Goal: Information Seeking & Learning: Learn about a topic

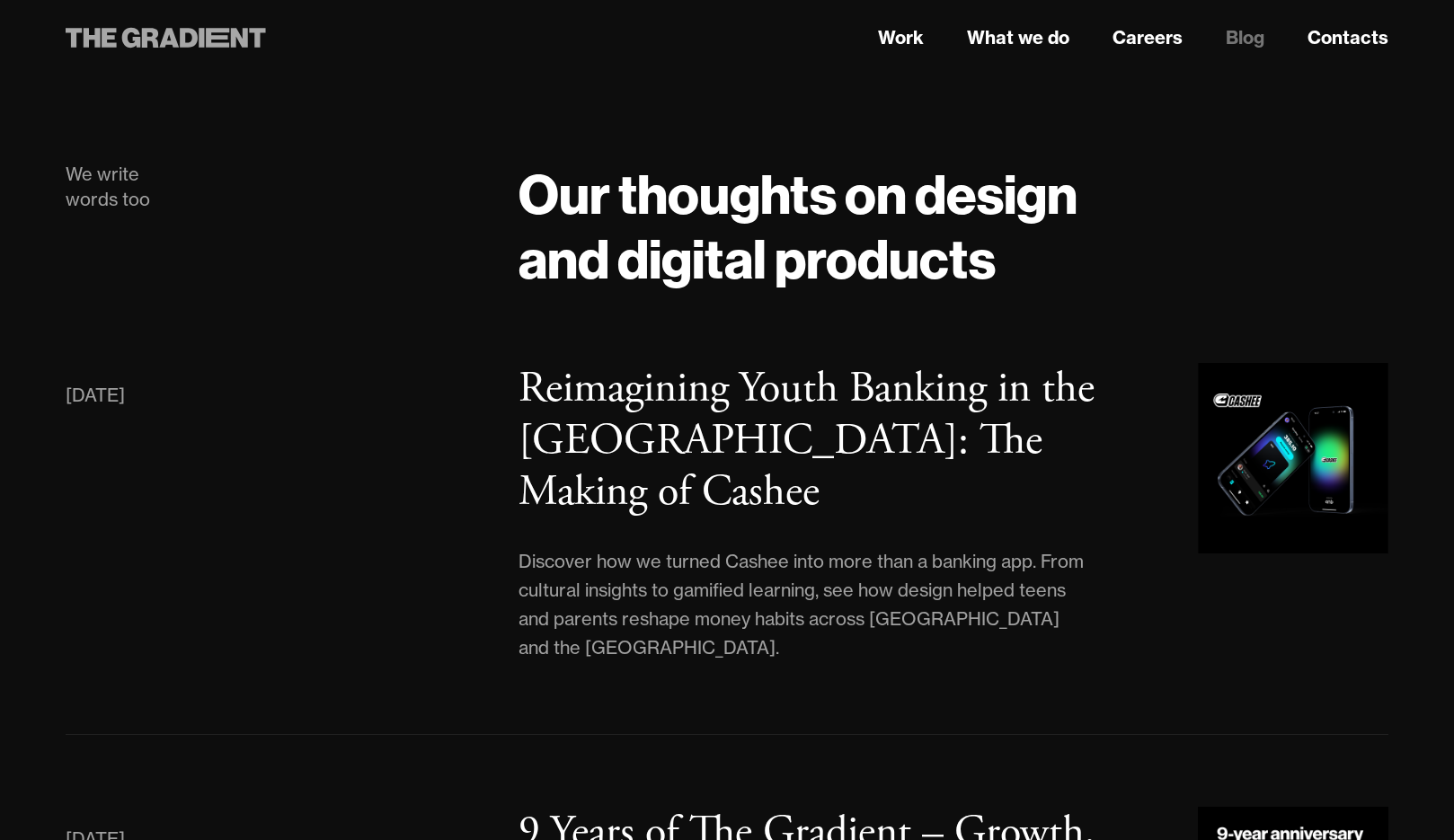
click at [196, 33] on icon at bounding box center [165, 38] width 200 height 33
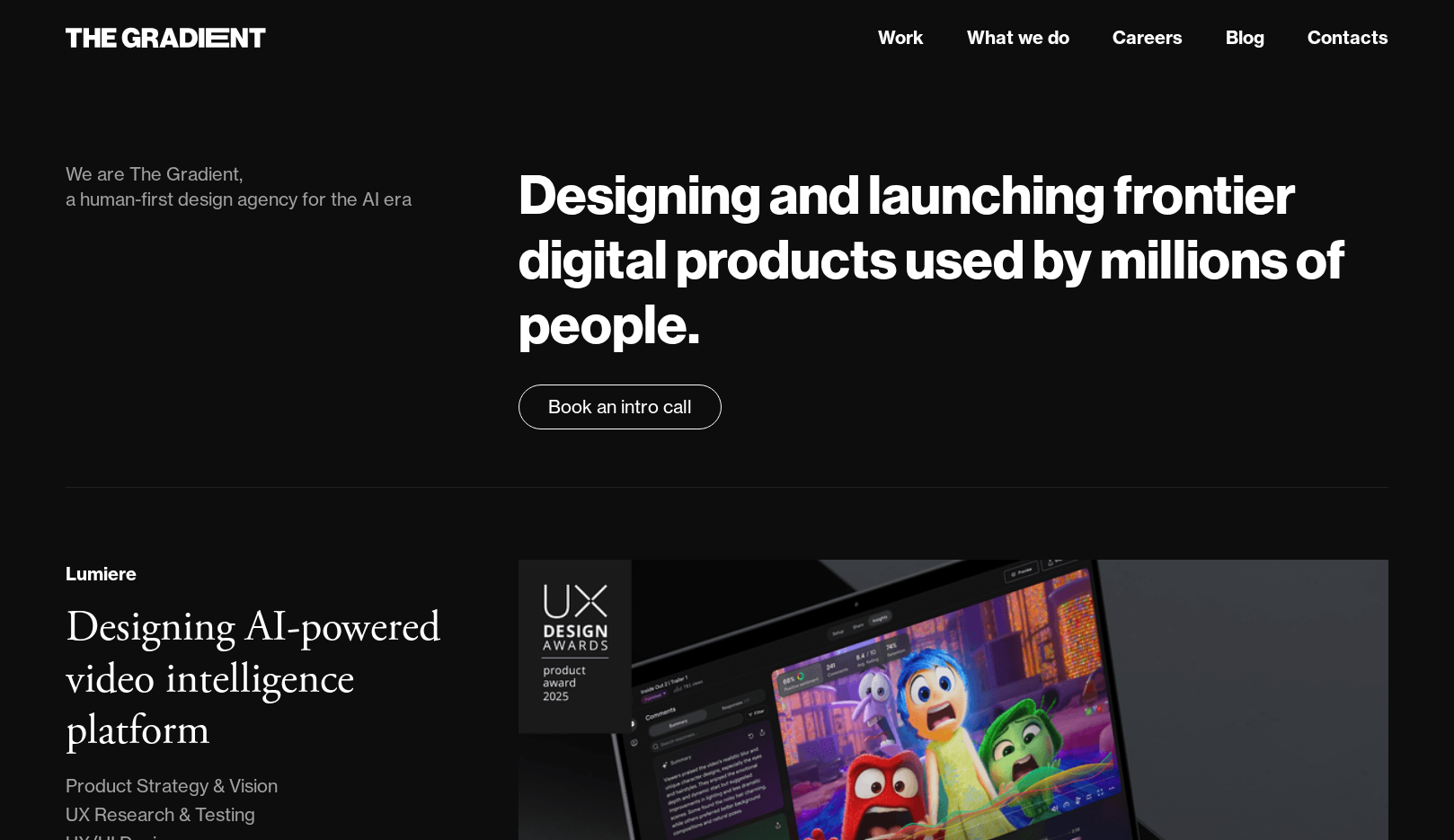
click at [577, 188] on h1 "Designing and launching frontier digital products used by millions of people." at bounding box center [953, 258] width 870 height 194
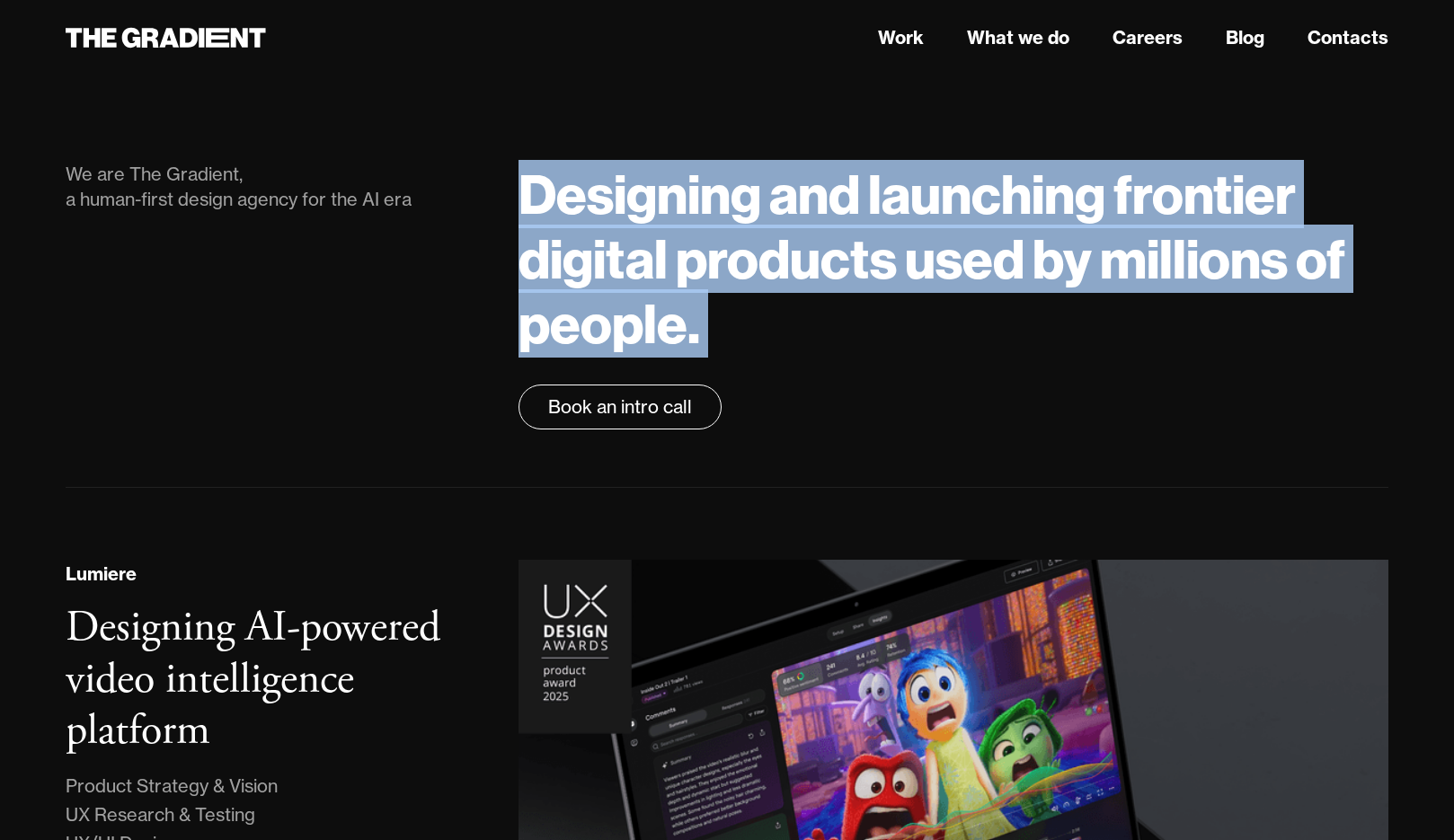
drag, startPoint x: 577, startPoint y: 188, endPoint x: 885, endPoint y: 303, distance: 328.8
click at [885, 303] on h1 "Designing and launching frontier digital products used by millions of people." at bounding box center [953, 258] width 870 height 194
drag, startPoint x: 885, startPoint y: 303, endPoint x: 554, endPoint y: 197, distance: 347.6
click at [554, 197] on h1 "Designing and launching frontier digital products used by millions of people." at bounding box center [953, 258] width 870 height 194
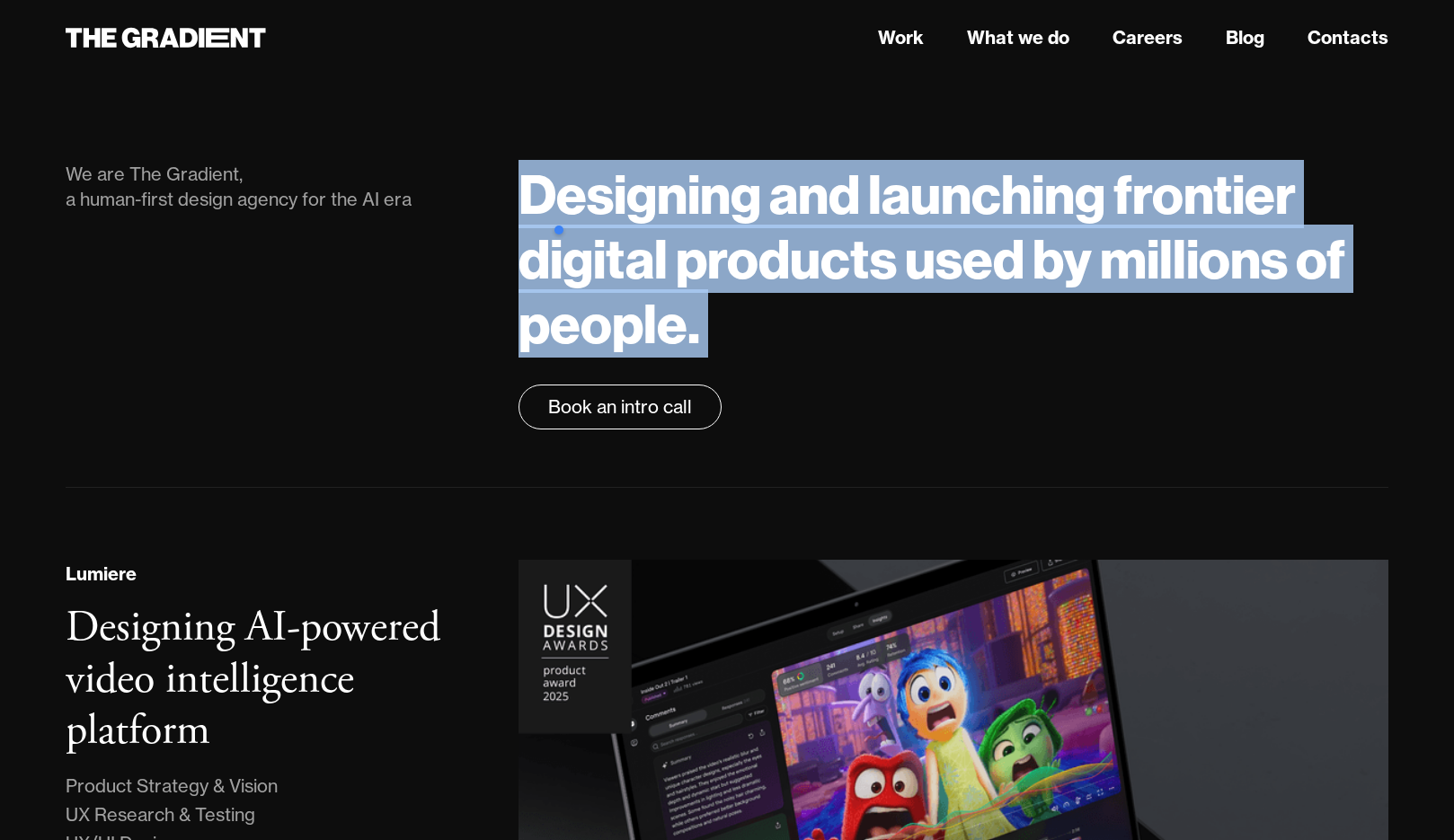
click at [554, 197] on h1 "Designing and launching frontier digital products used by millions of people." at bounding box center [953, 258] width 870 height 194
drag, startPoint x: 554, startPoint y: 197, endPoint x: 757, endPoint y: 322, distance: 238.4
click at [757, 322] on h1 "Designing and launching frontier digital products used by millions of people." at bounding box center [953, 258] width 870 height 194
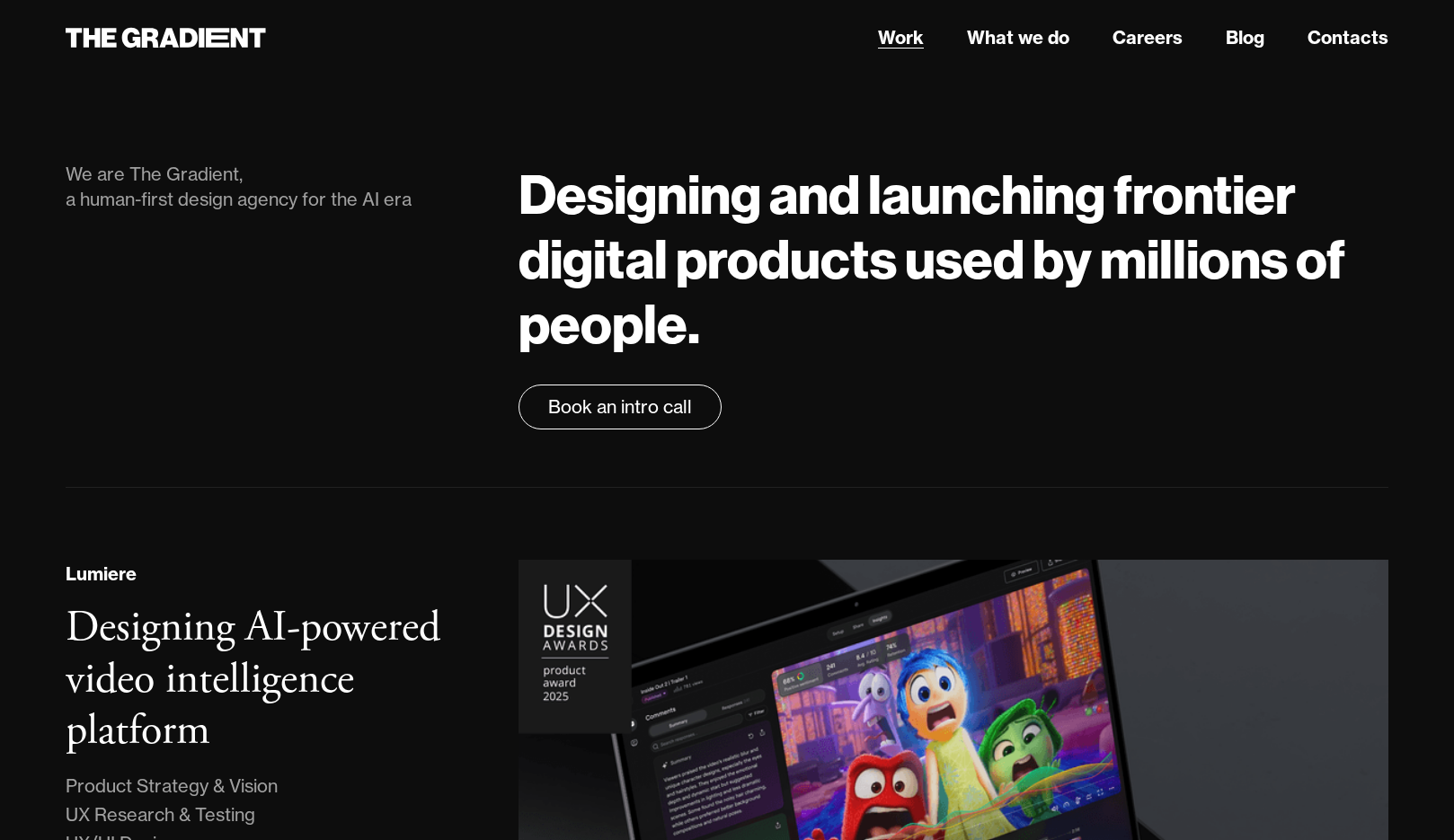
click at [915, 34] on link "Work" at bounding box center [901, 38] width 45 height 27
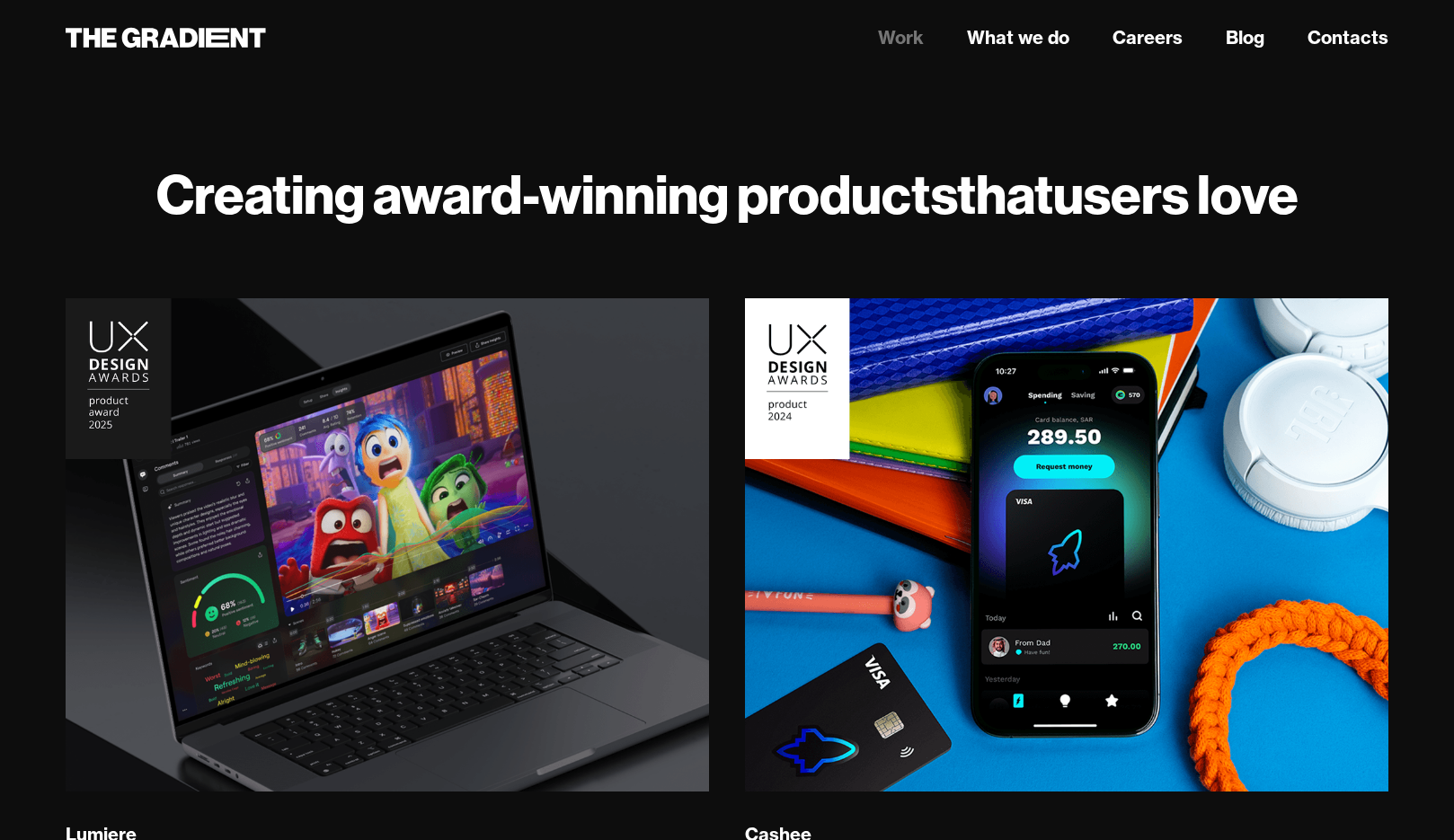
click at [904, 40] on link "Work" at bounding box center [901, 38] width 45 height 27
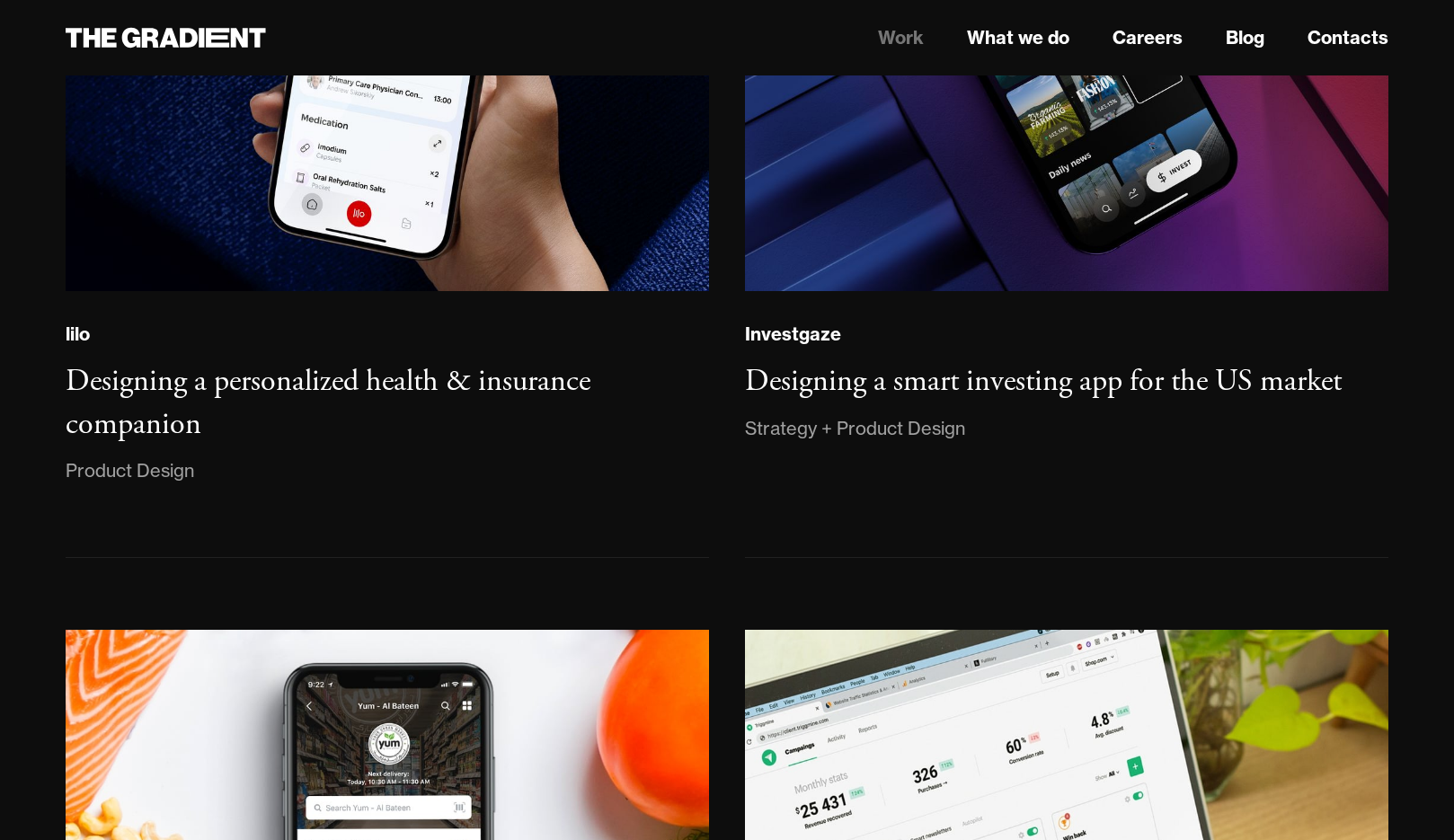
scroll to position [2162, 0]
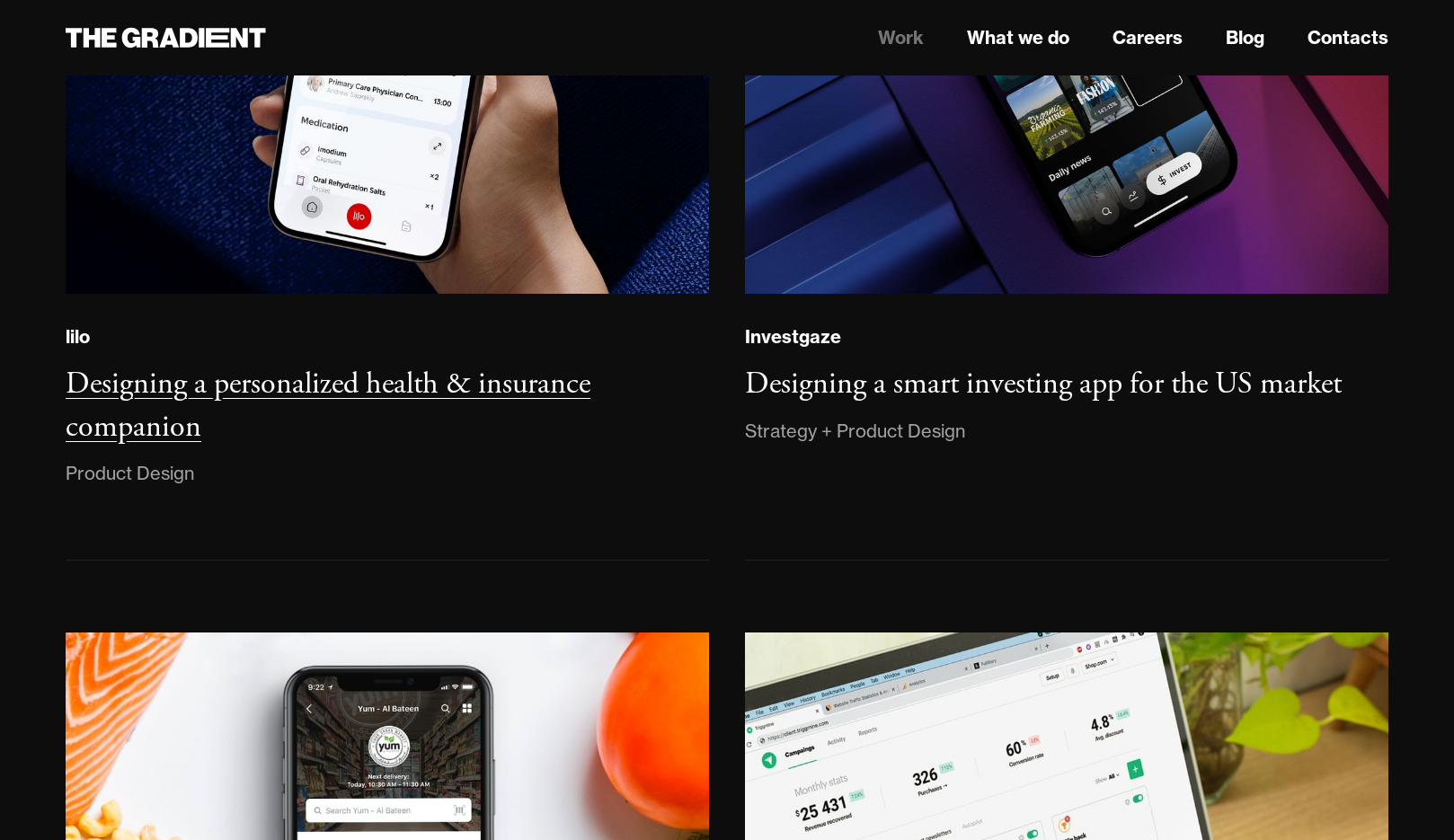
click at [396, 385] on h3 "Designing a personalized health & insurance companion" at bounding box center [327, 405] width 525 height 82
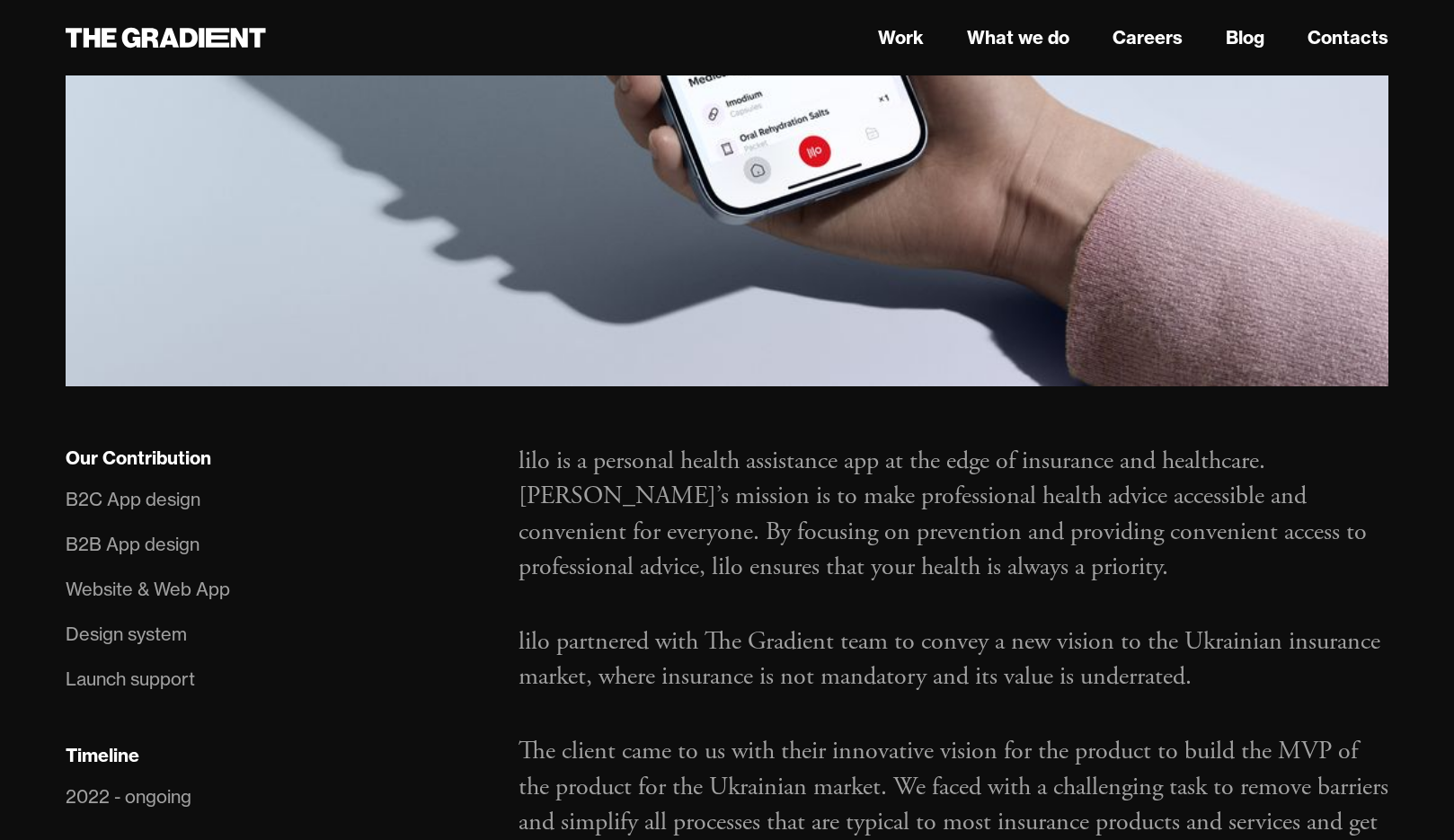
scroll to position [852, 0]
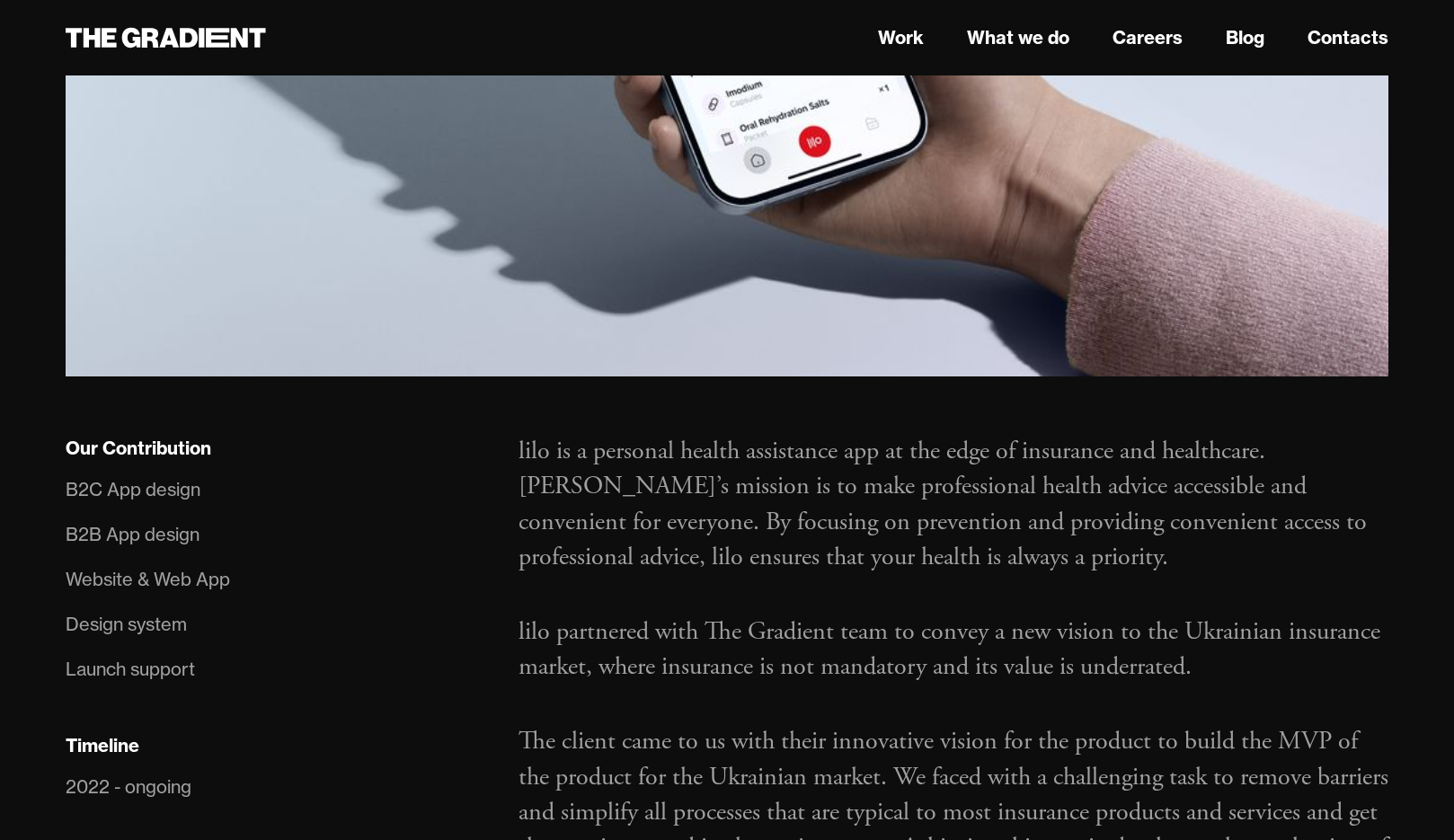
click at [505, 437] on div "lilo is a personal health assistance app at the edge of insurance and healthcar…" at bounding box center [954, 700] width 906 height 533
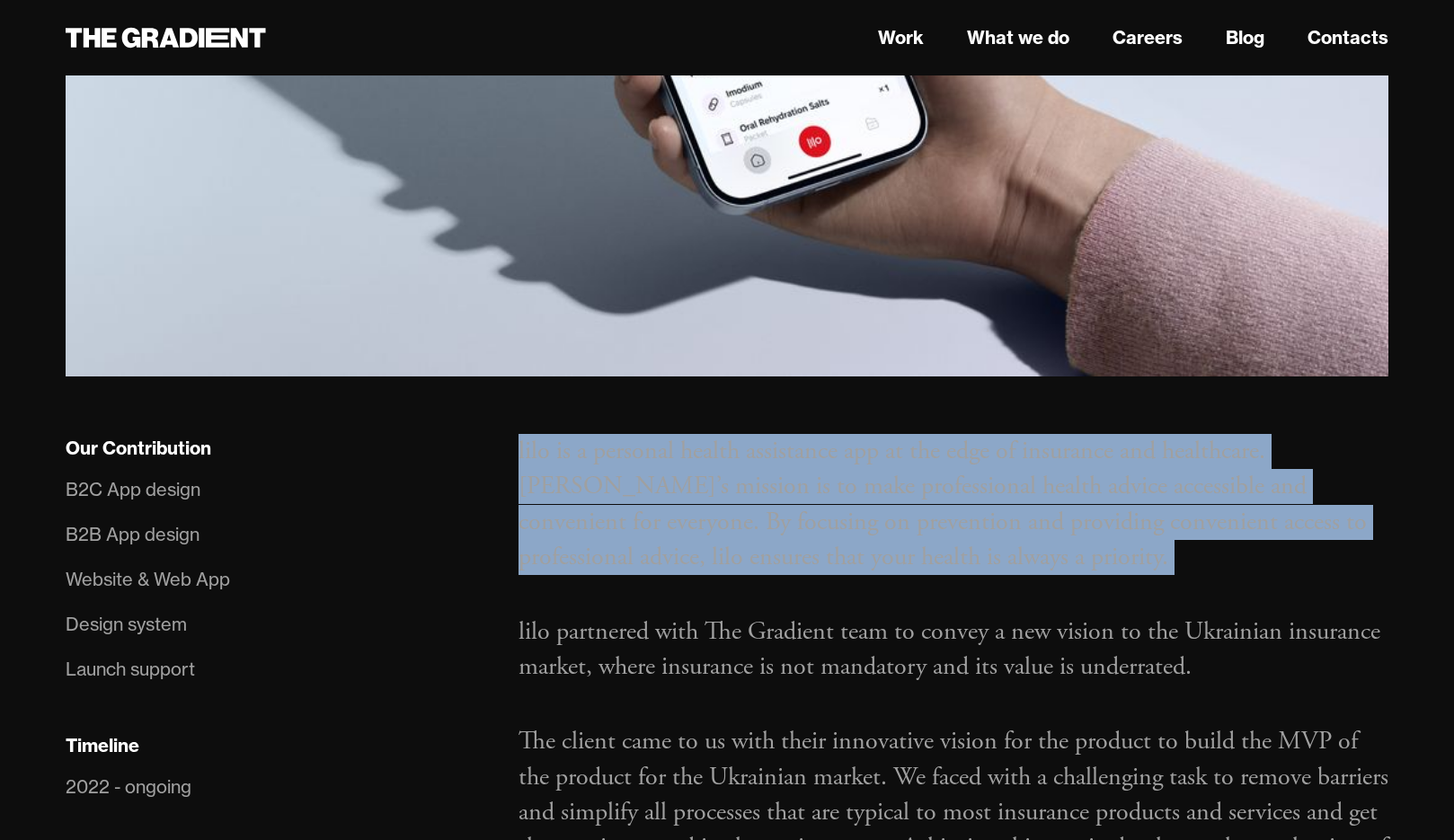
drag, startPoint x: 505, startPoint y: 437, endPoint x: 1072, endPoint y: 558, distance: 579.8
click at [1072, 559] on div "lilo is a personal health assistance app at the edge of insurance and healthcar…" at bounding box center [954, 700] width 906 height 533
click at [1072, 558] on p "lilo is a personal health assistance app at the edge of insurance and healthcar…" at bounding box center [953, 504] width 870 height 141
drag, startPoint x: 1072, startPoint y: 558, endPoint x: 521, endPoint y: 436, distance: 564.3
click at [521, 436] on p "lilo is a personal health assistance app at the edge of insurance and healthcar…" at bounding box center [953, 504] width 870 height 141
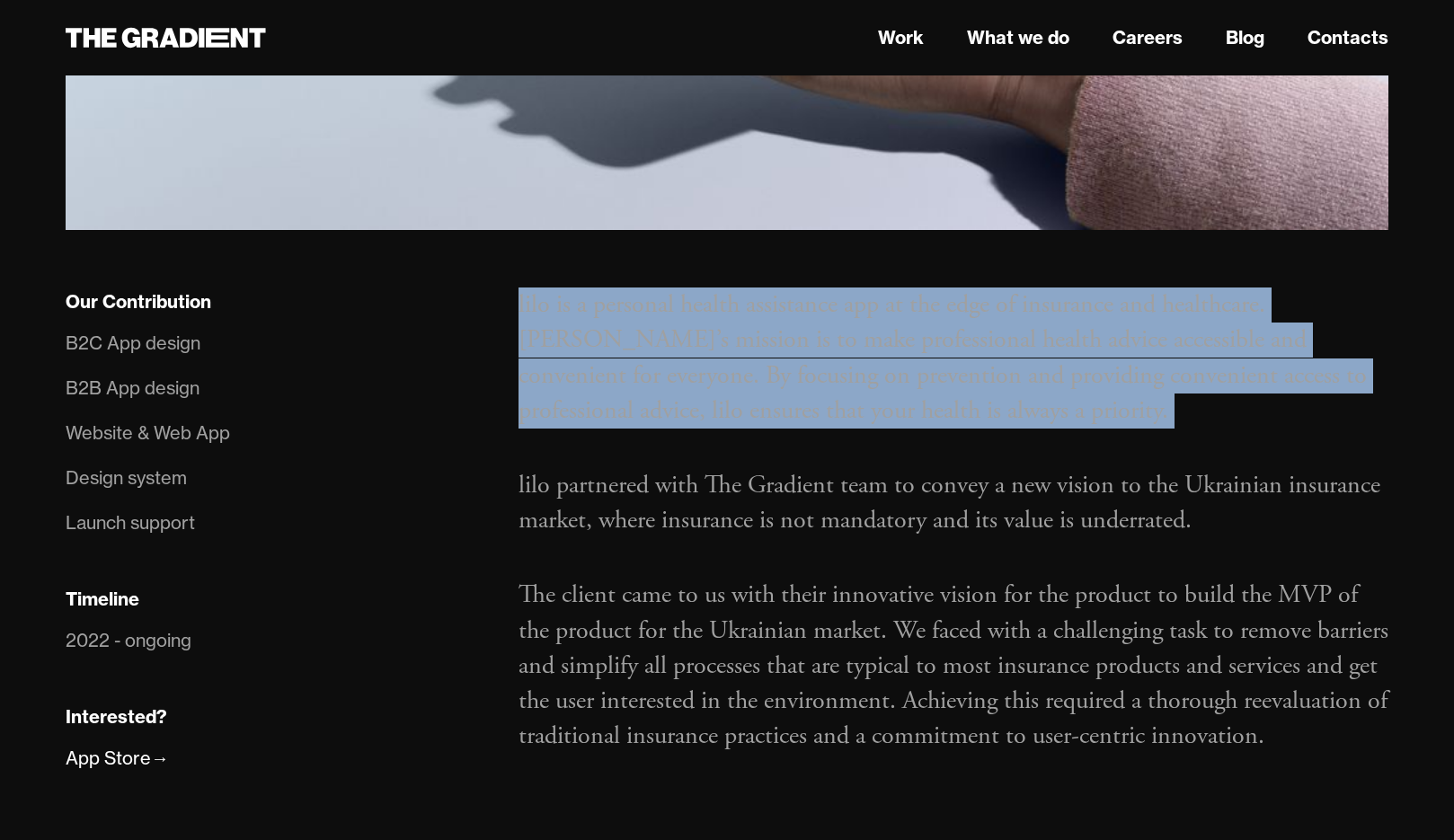
scroll to position [999, 0]
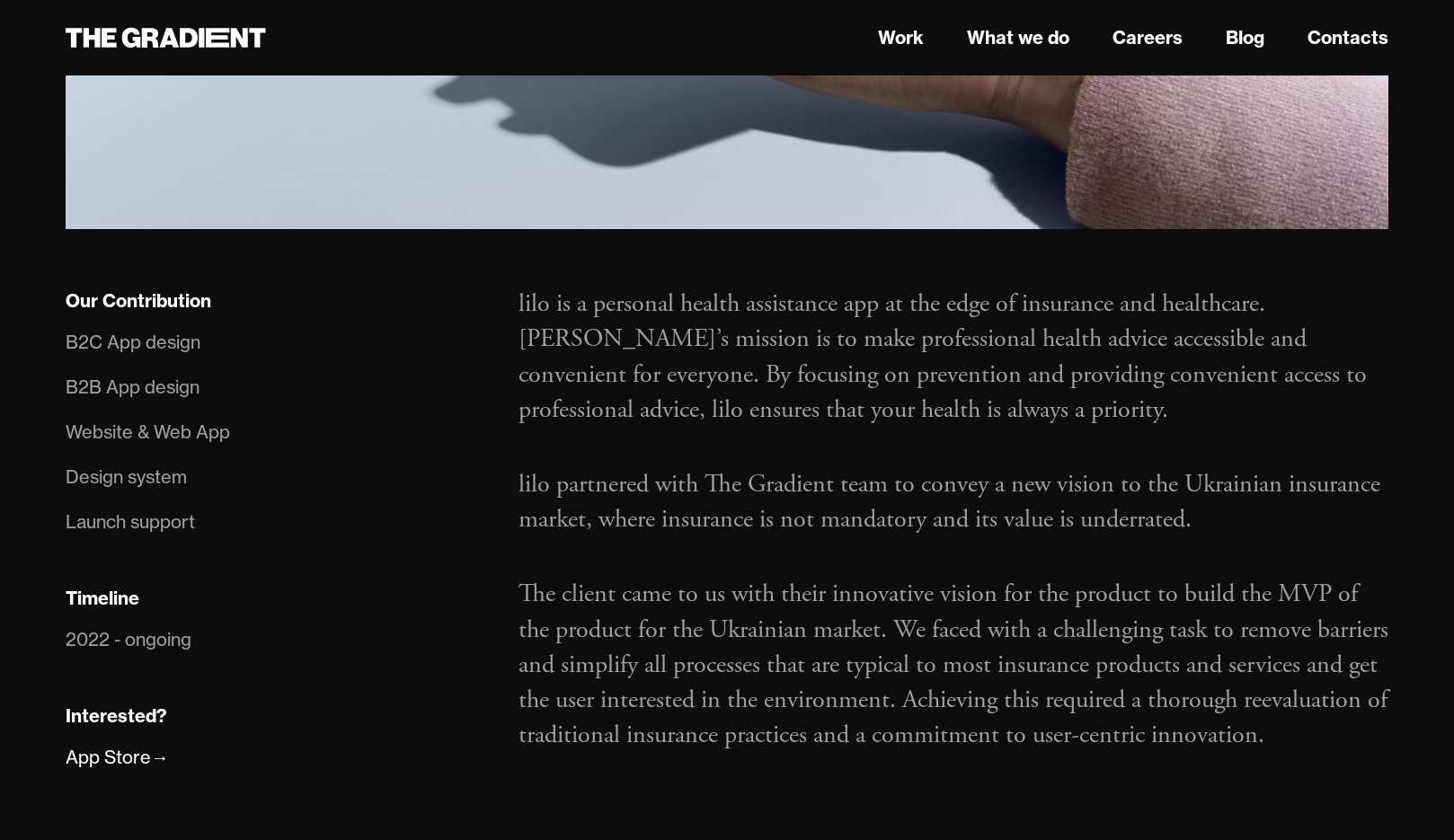
click at [1261, 515] on p "lilo partnered with The Gradient team to convey a new vision to the Ukrainian i…" at bounding box center [953, 502] width 870 height 70
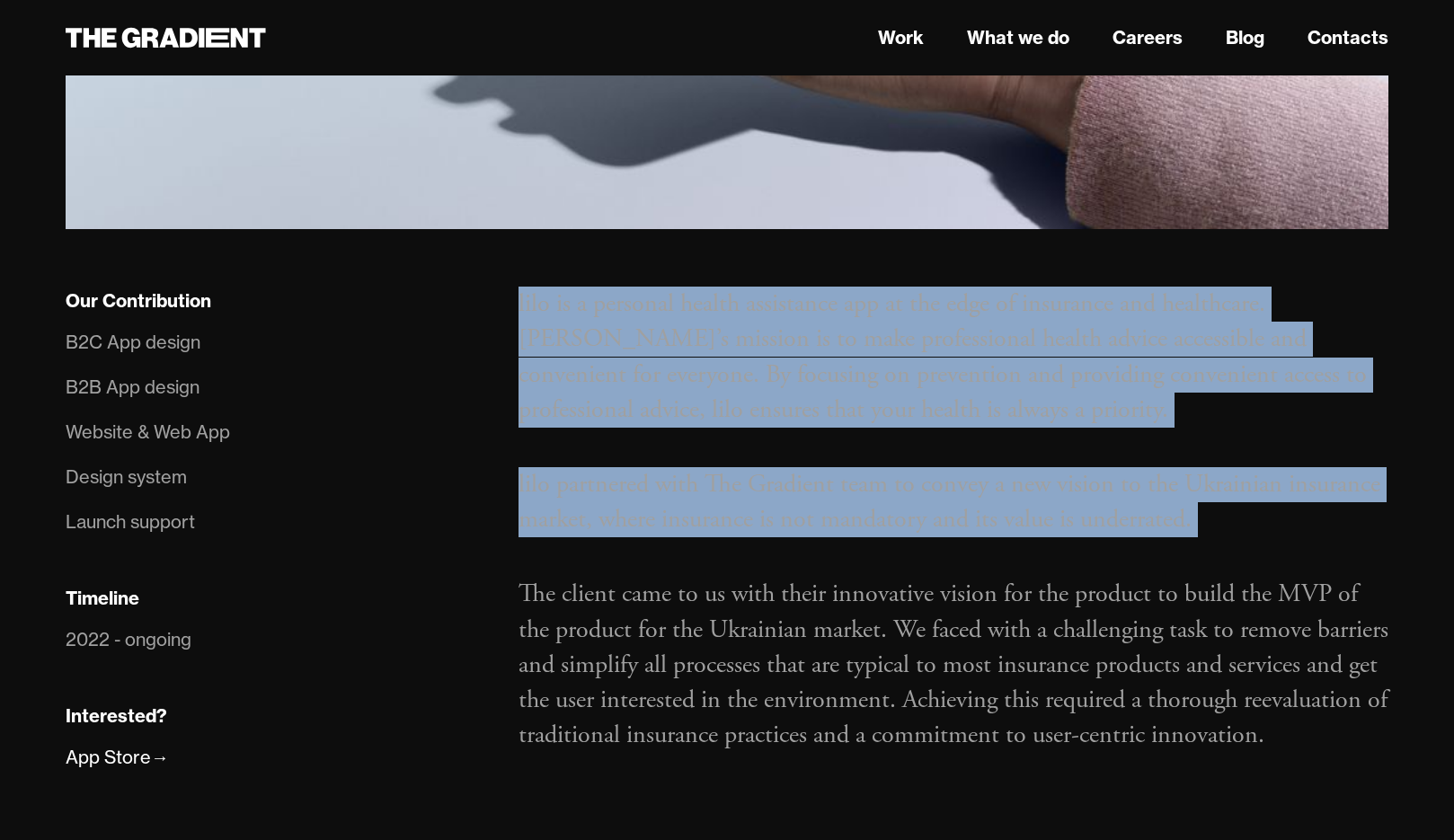
drag, startPoint x: 1261, startPoint y: 515, endPoint x: 519, endPoint y: 308, distance: 770.3
click at [519, 308] on div "lilo is a personal health assistance app at the edge of insurance and healthcar…" at bounding box center [954, 553] width 906 height 533
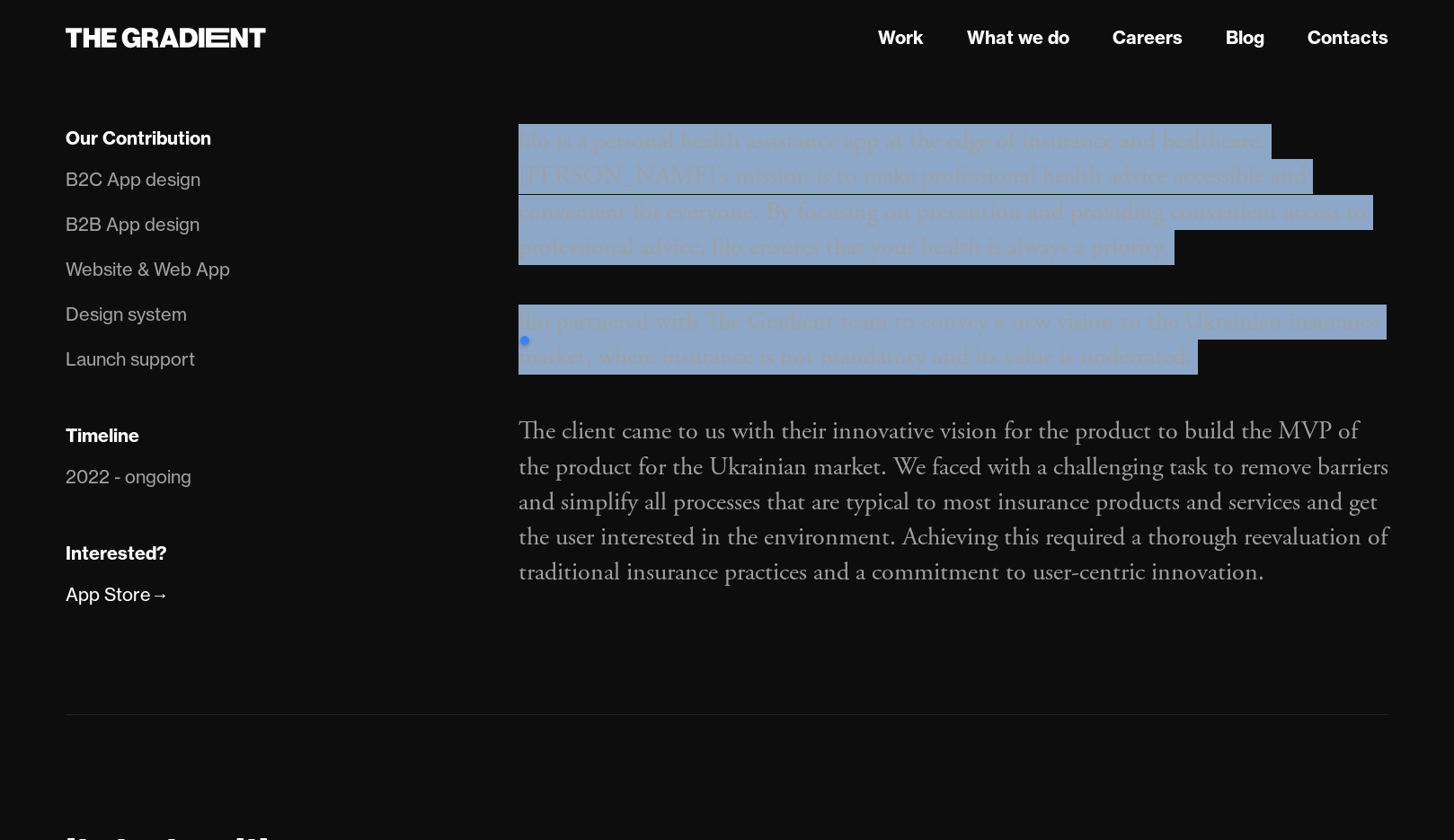
scroll to position [1168, 0]
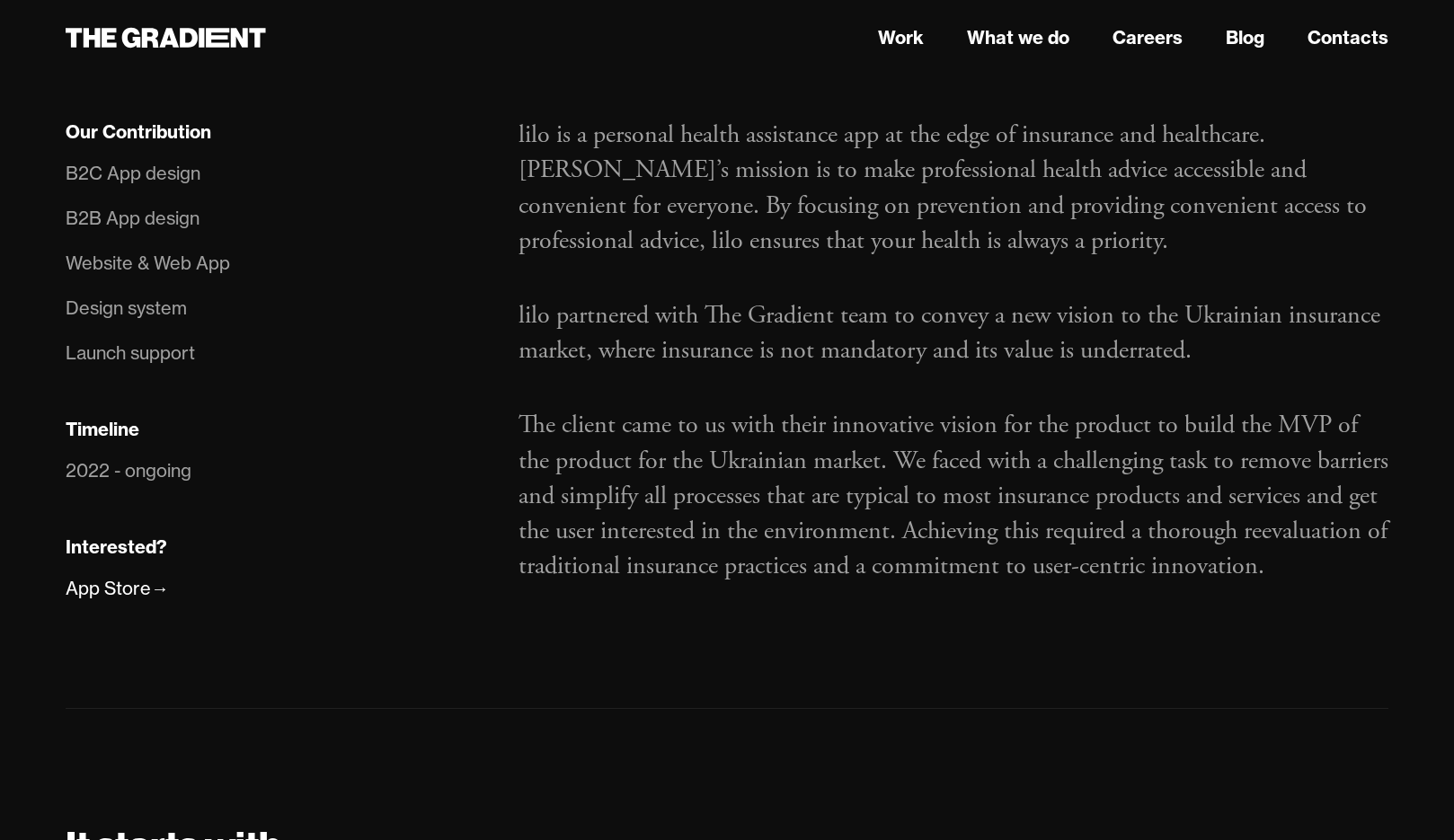
click at [1111, 584] on p "The client came to us with their innovative vision for the product to build the…" at bounding box center [953, 496] width 870 height 176
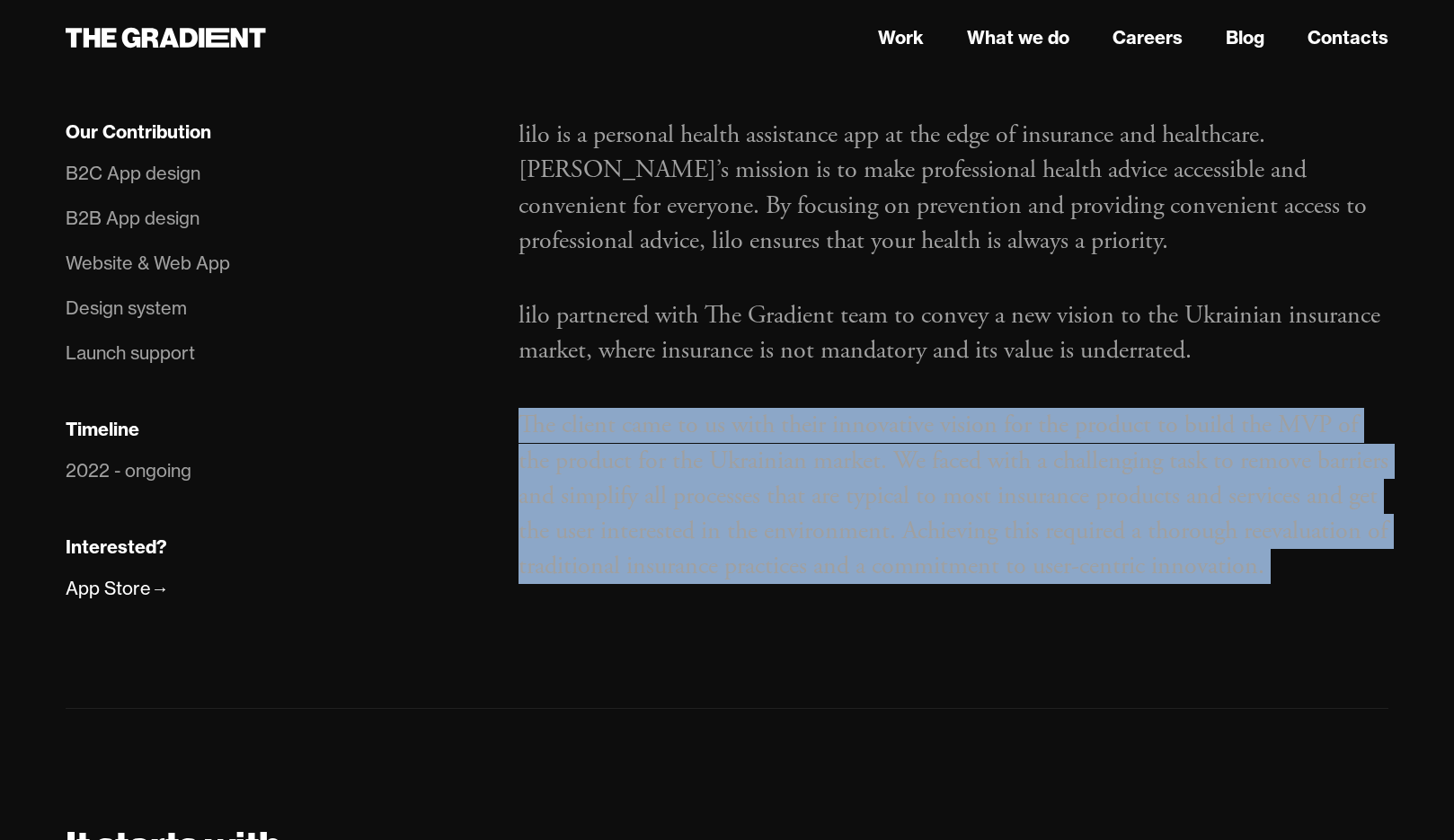
drag, startPoint x: 1111, startPoint y: 606, endPoint x: 589, endPoint y: 398, distance: 561.9
click at [589, 398] on div "lilo is a personal health assistance app at the edge of insurance and healthcar…" at bounding box center [954, 384] width 906 height 533
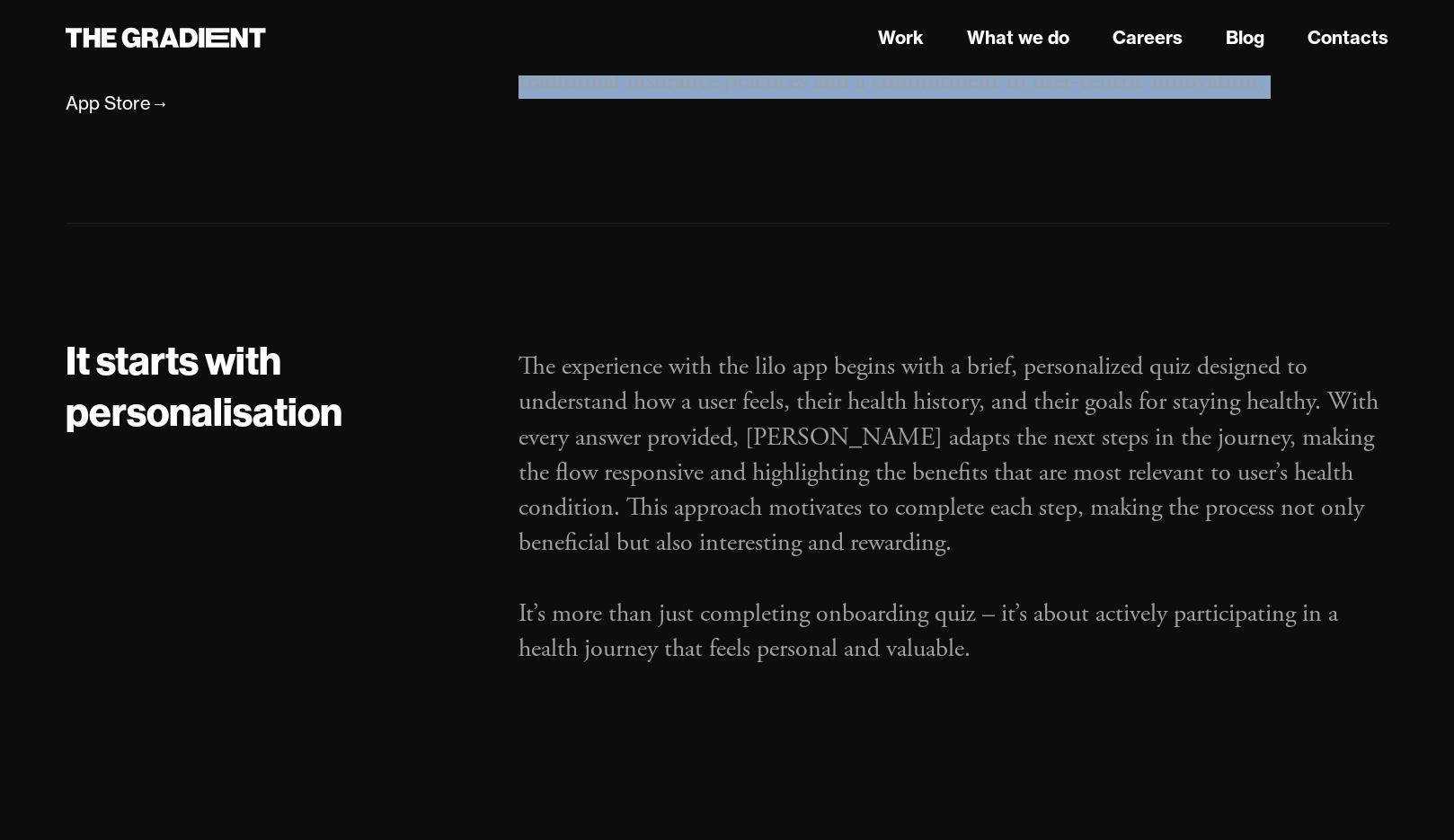
scroll to position [1670, 0]
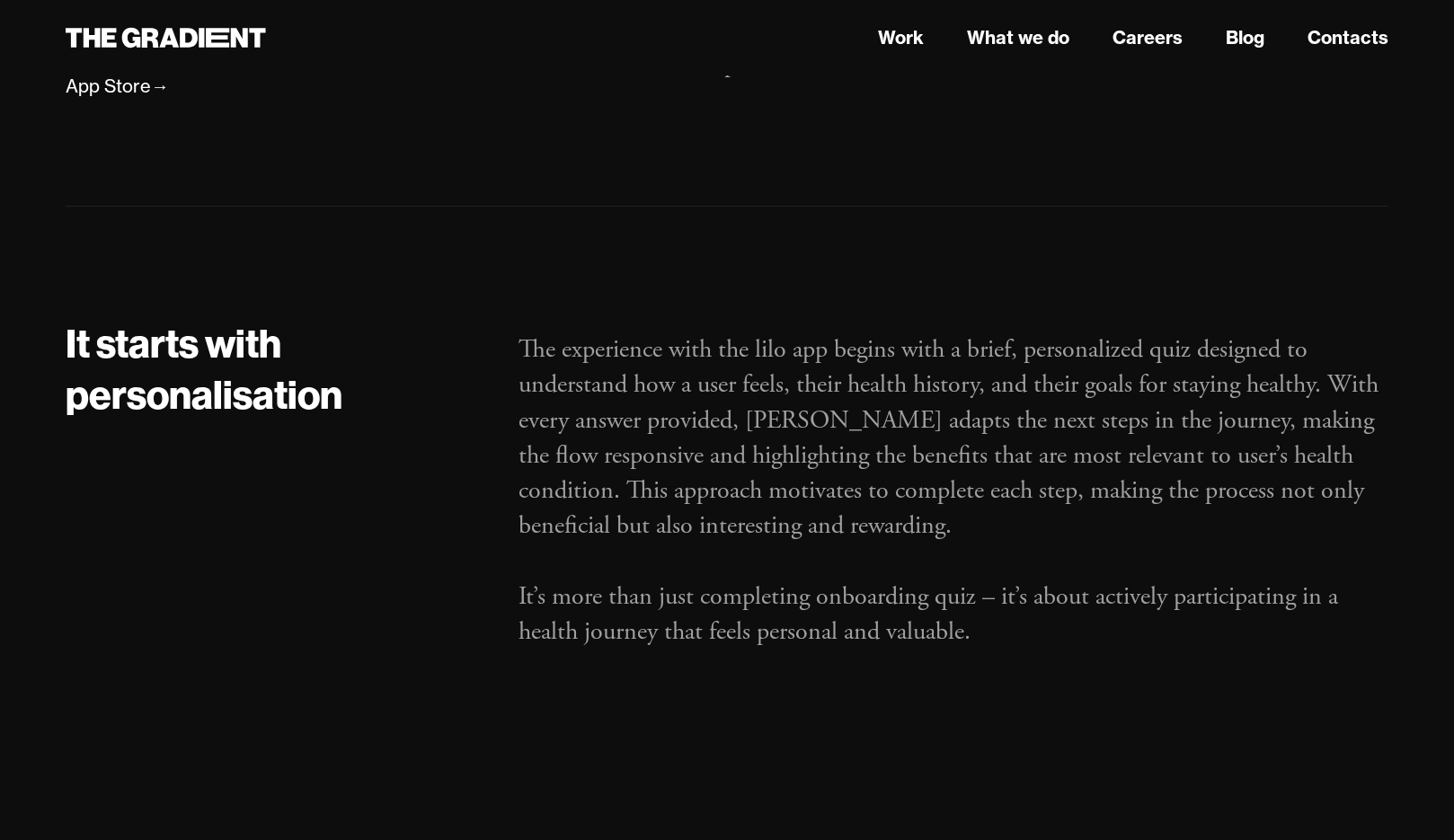
click at [529, 345] on p "The experience with the lilo app begins with a brief, personalized quiz designe…" at bounding box center [953, 491] width 870 height 317
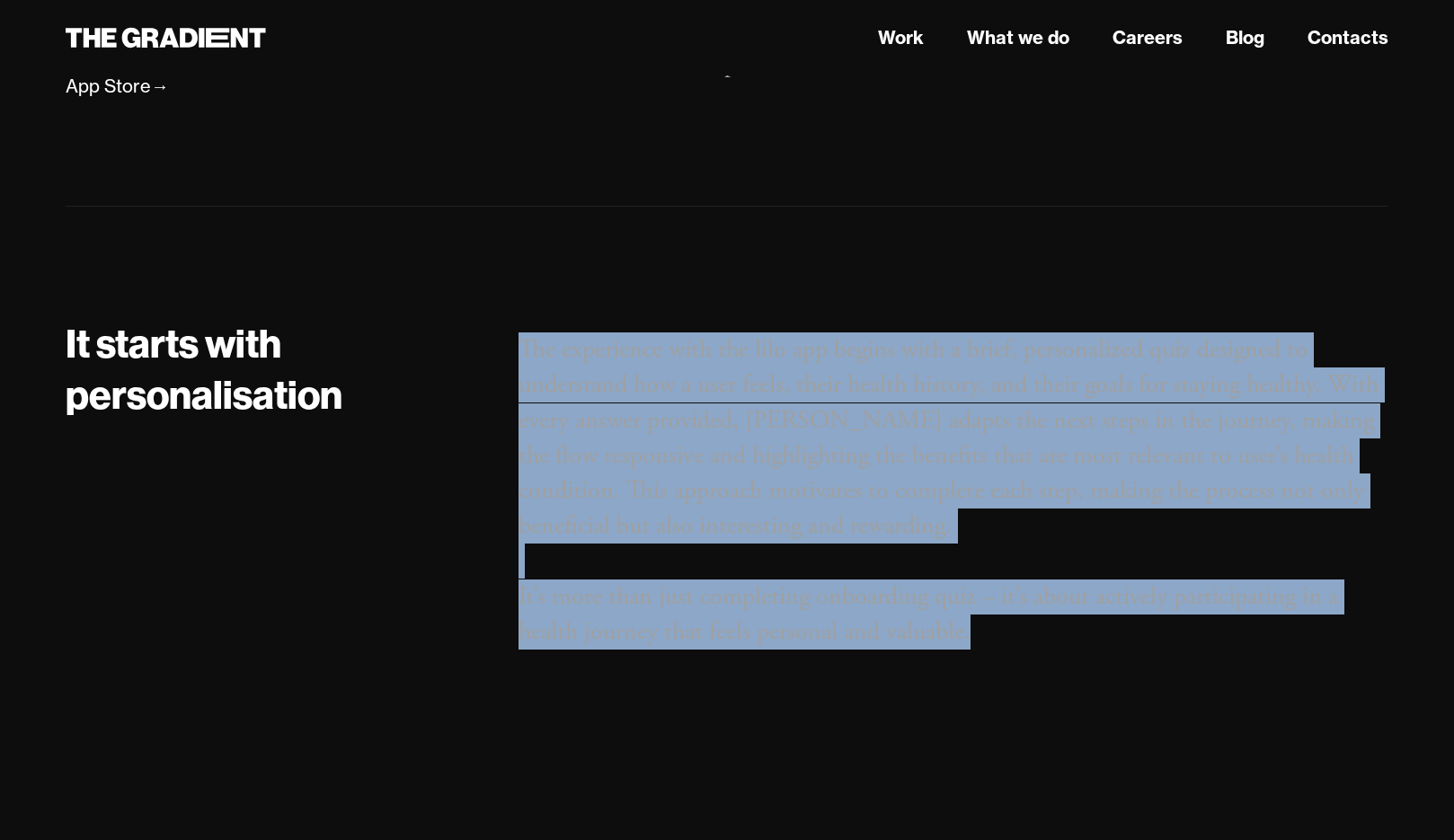
drag, startPoint x: 529, startPoint y: 345, endPoint x: 977, endPoint y: 643, distance: 538.1
click at [977, 643] on p "The experience with the lilo app begins with a brief, personalized quiz designe…" at bounding box center [953, 491] width 870 height 317
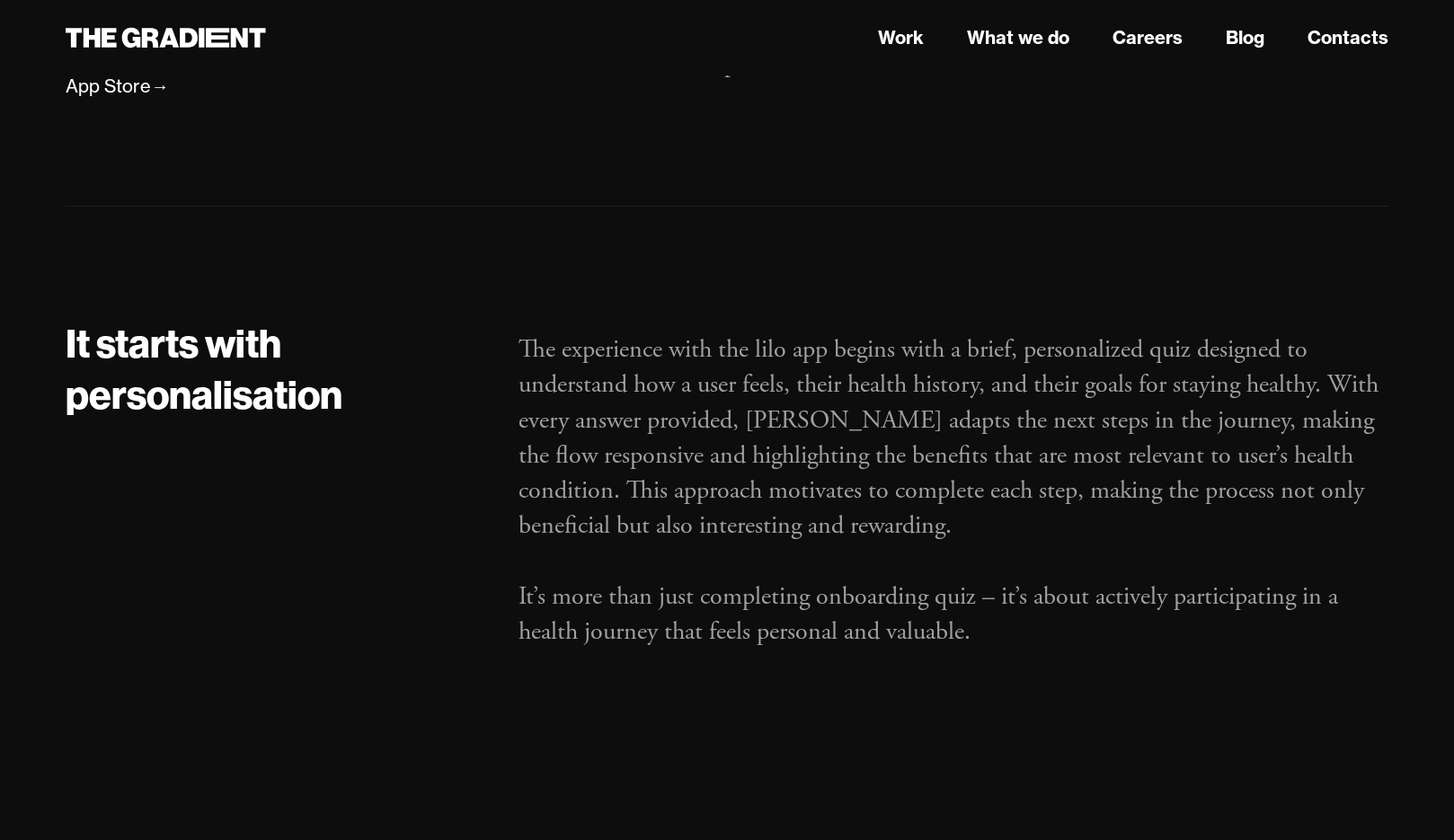
click at [764, 358] on p "The experience with the lilo app begins with a brief, personalized quiz designe…" at bounding box center [953, 491] width 870 height 317
drag, startPoint x: 764, startPoint y: 358, endPoint x: 815, endPoint y: 358, distance: 51.0
click at [815, 358] on p "The experience with the lilo app begins with a brief, personalized quiz designe…" at bounding box center [953, 491] width 870 height 317
copy p "lilo app"
